Goal: Transaction & Acquisition: Purchase product/service

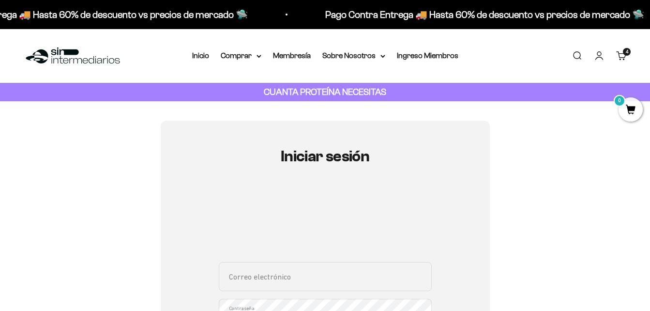
type input "[EMAIL_ADDRESS][DOMAIN_NAME]"
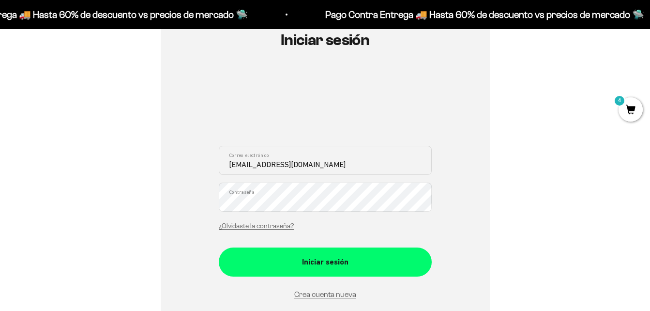
scroll to position [123, 0]
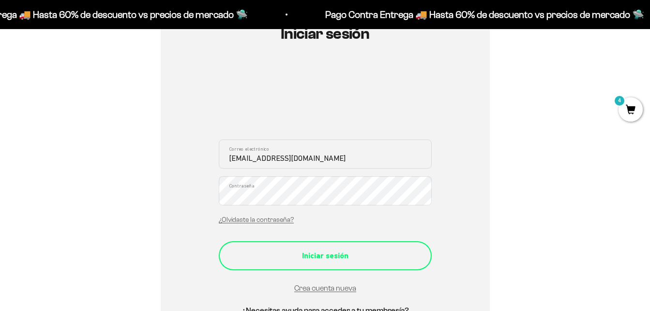
click at [338, 253] on div "Iniciar sesión" at bounding box center [325, 255] width 174 height 13
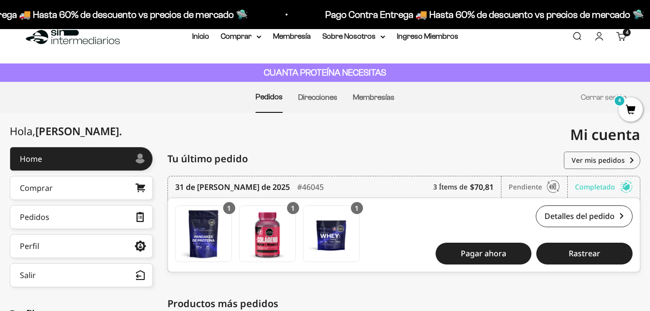
scroll to position [45, 0]
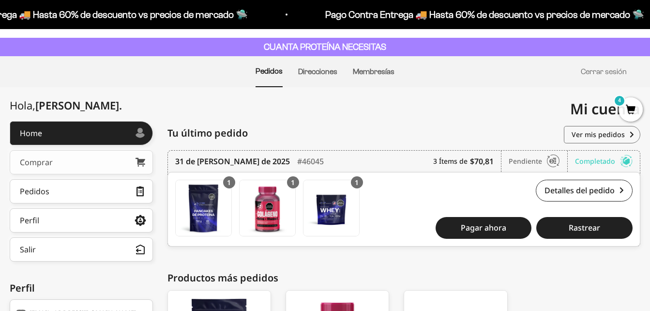
click at [114, 160] on link "Comprar" at bounding box center [81, 162] width 143 height 24
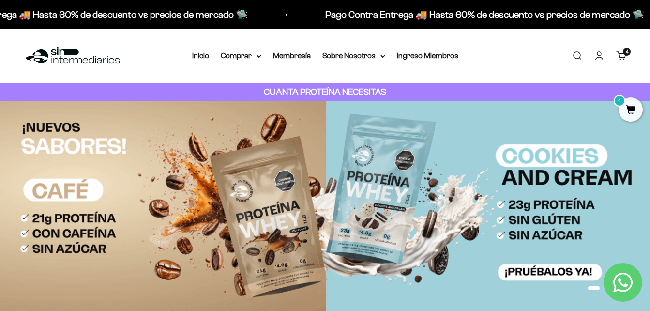
click at [598, 56] on link "Cuenta" at bounding box center [599, 55] width 11 height 11
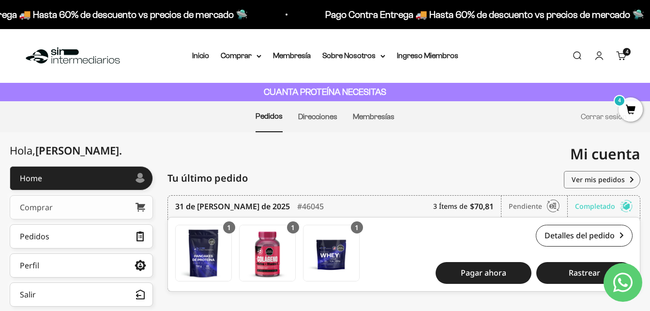
click at [58, 204] on link "Comprar" at bounding box center [81, 207] width 143 height 24
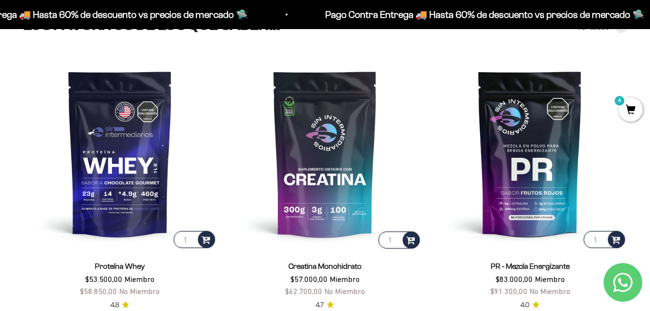
scroll to position [368, 0]
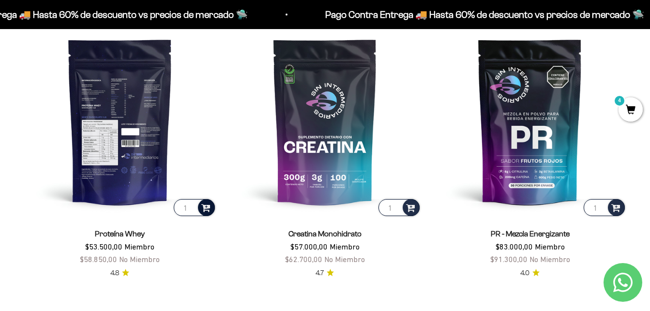
click at [210, 209] on span at bounding box center [205, 206] width 9 height 11
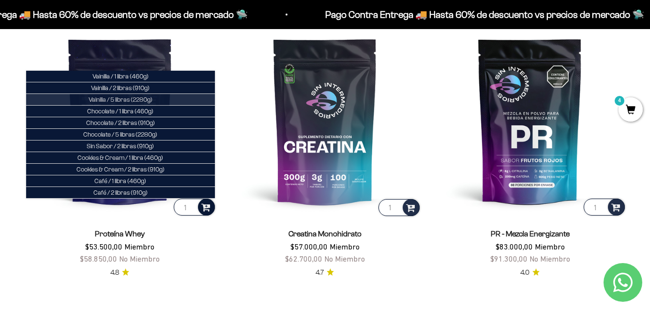
click at [120, 99] on span "Vainilla / 5 libras (2280g)" at bounding box center [121, 99] width 64 height 7
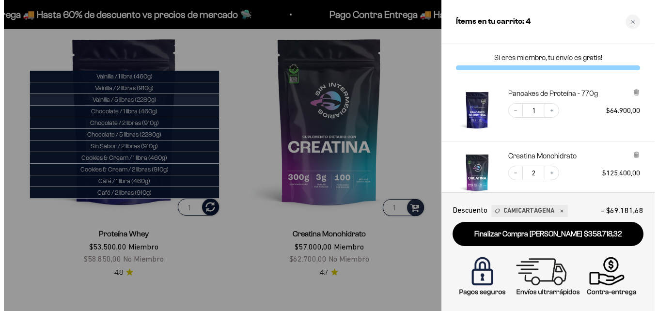
scroll to position [371, 0]
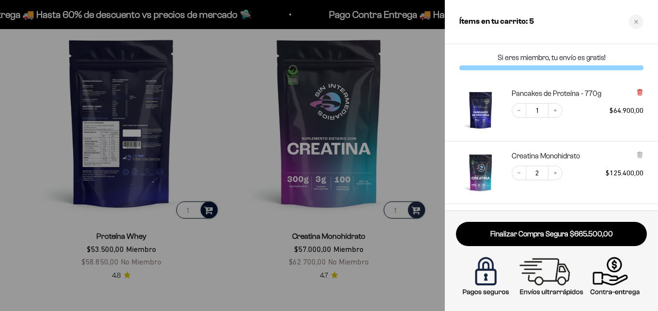
click at [638, 94] on icon at bounding box center [639, 92] width 4 height 5
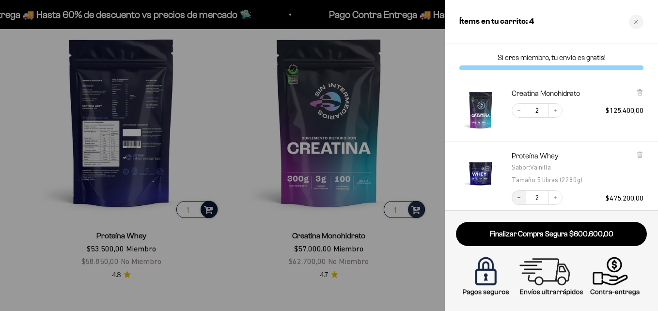
click at [518, 199] on icon "Decrease quantity" at bounding box center [519, 198] width 6 height 6
click at [520, 109] on icon "Decrease quantity" at bounding box center [519, 111] width 6 height 6
click at [404, 87] on div at bounding box center [329, 155] width 658 height 311
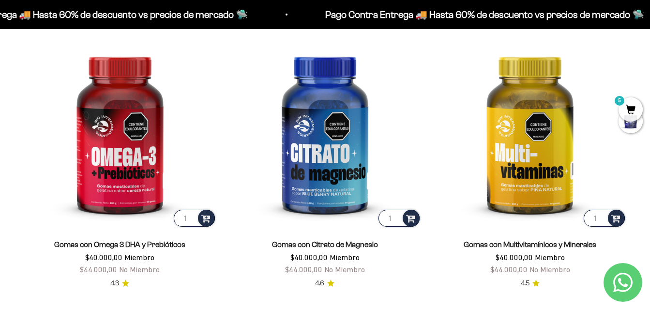
scroll to position [1227, 0]
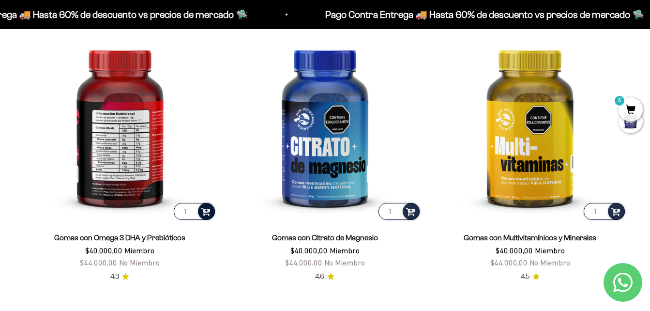
click at [206, 213] on span at bounding box center [205, 210] width 9 height 11
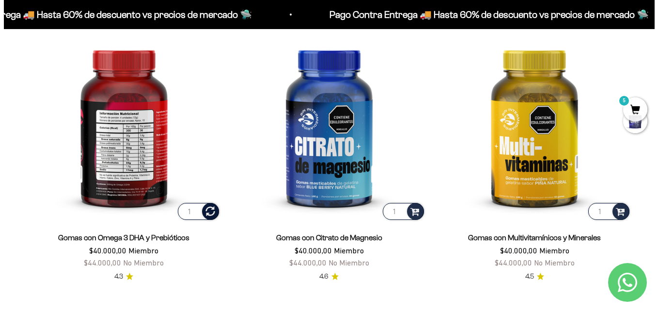
scroll to position [1234, 0]
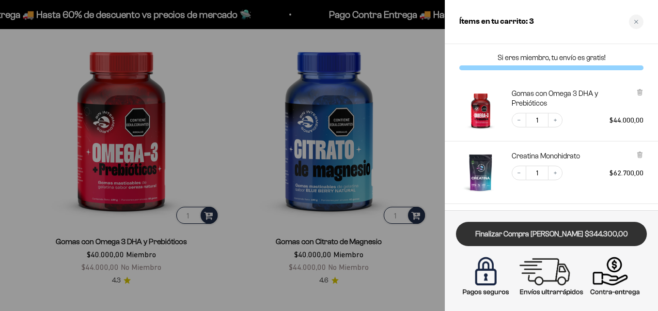
click at [559, 239] on link "Finalizar Compra Segura $344.300,00" at bounding box center [551, 234] width 191 height 25
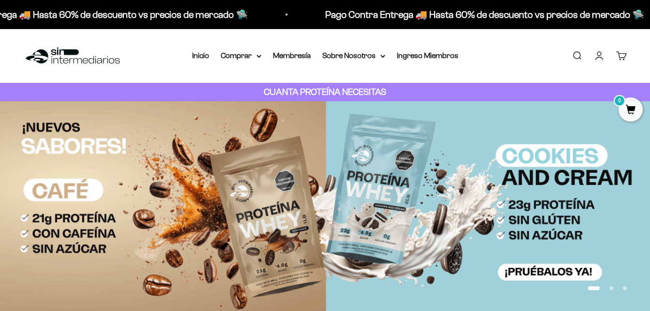
click at [600, 59] on link "Cuenta" at bounding box center [599, 55] width 11 height 11
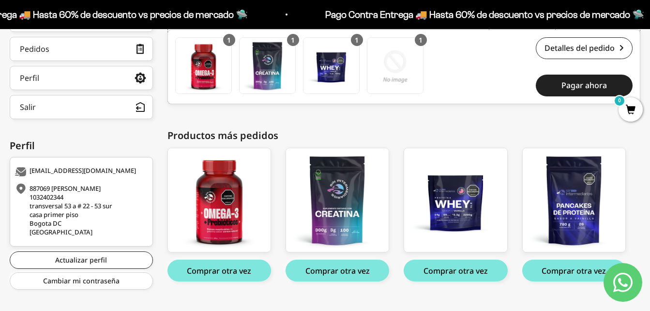
scroll to position [204, 0]
